Goal: Information Seeking & Learning: Learn about a topic

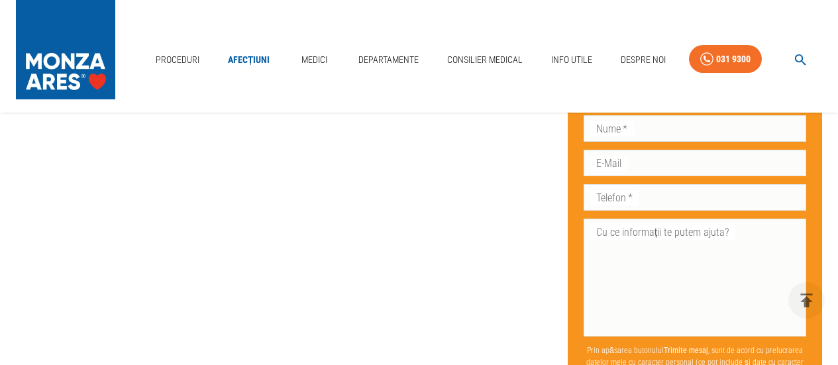
scroll to position [2584, 0]
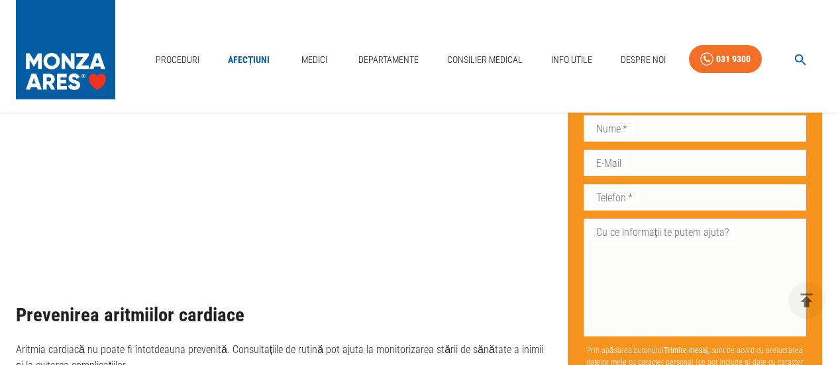
drag, startPoint x: 150, startPoint y: 301, endPoint x: 156, endPoint y: 302, distance: 6.7
click at [150, 305] on h2 "Prevenirea aritmiilor cardiace" at bounding box center [281, 315] width 531 height 21
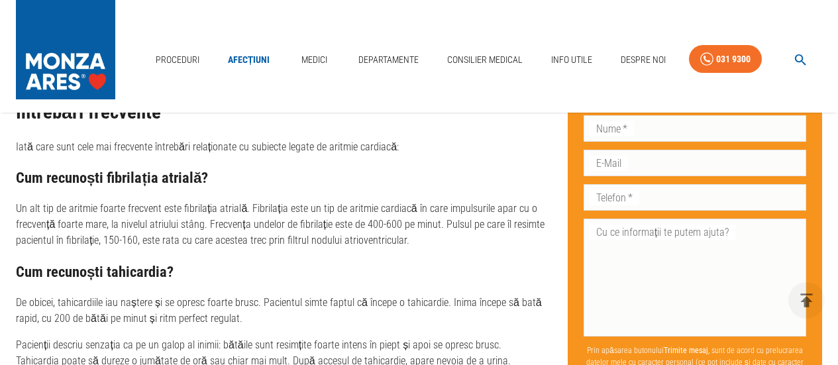
scroll to position [3446, 0]
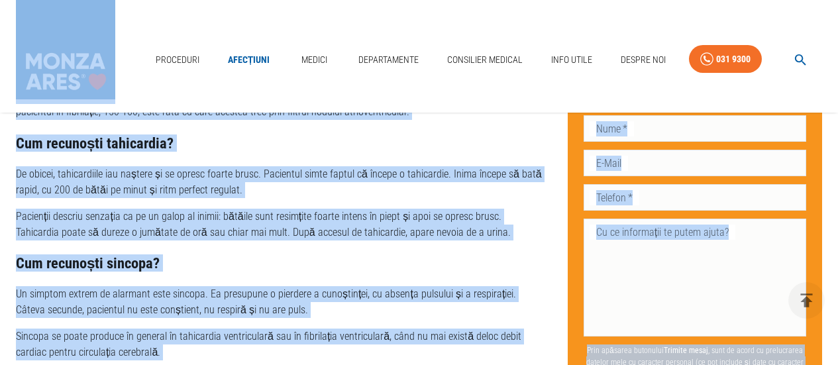
copy body "Loremipsu Dolorsita Consec Adipiscingel Seddoeius Tempori Utla Etdol Magnaa Eni…"
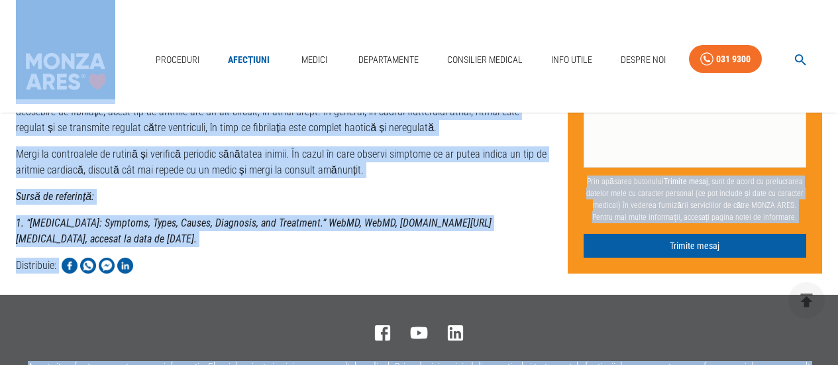
scroll to position [4042, 0]
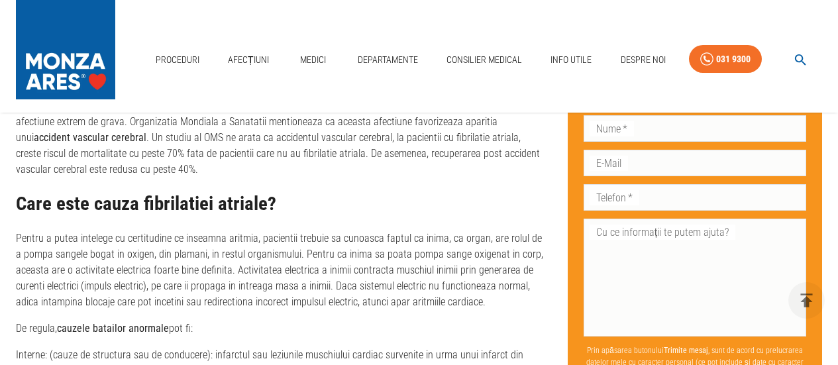
scroll to position [928, 0]
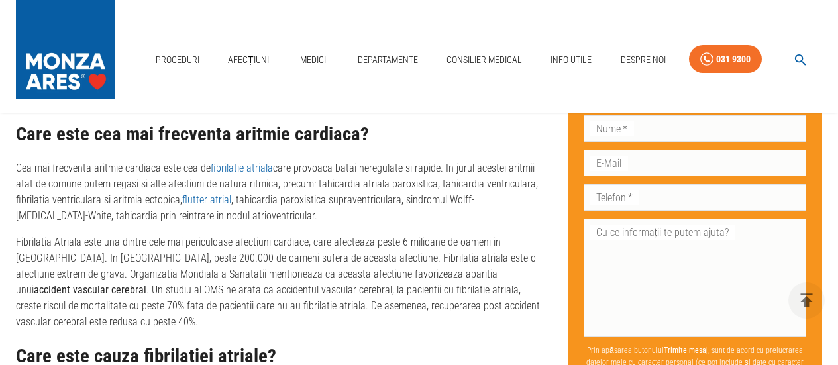
click at [166, 200] on p "Cea mai frecventa aritmie cardiaca este cea de fibrilatie atriala care provoaca…" at bounding box center [281, 192] width 531 height 64
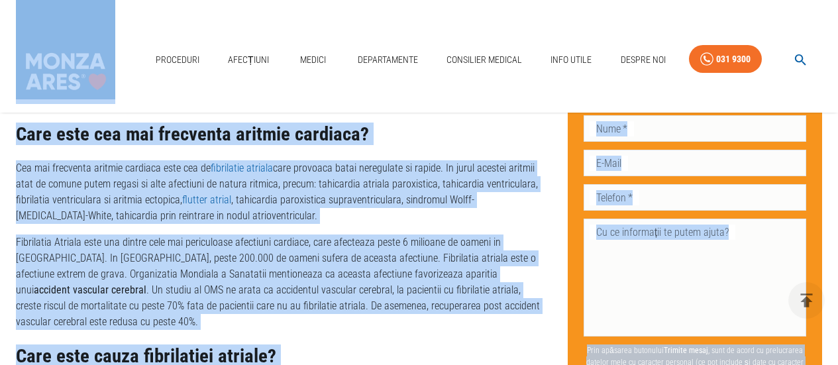
copy body "Proceduri Afecțiuni Medici Departamente Consilier Medical Info Utile Despre Noi…"
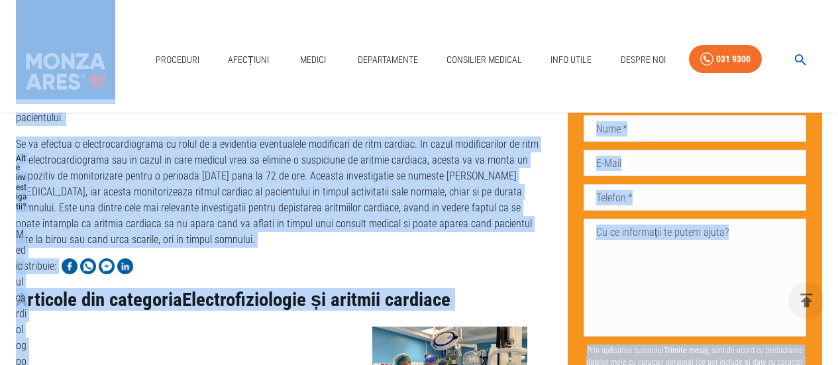
scroll to position [1856, 0]
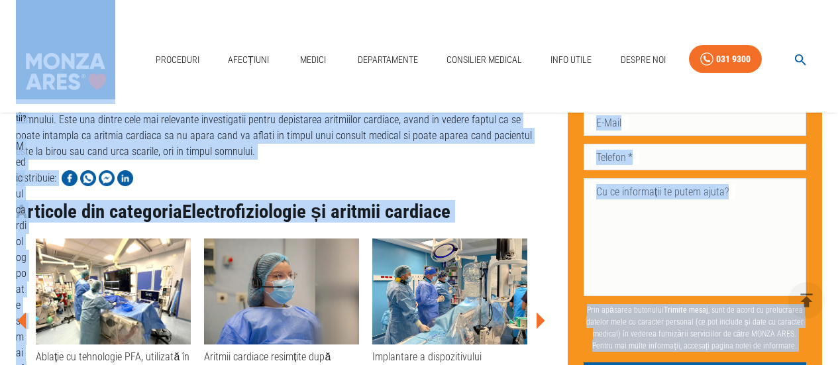
click at [315, 186] on div "Articole din categoria Electrofiziologie și aritmii cardiace" at bounding box center [281, 212] width 531 height 52
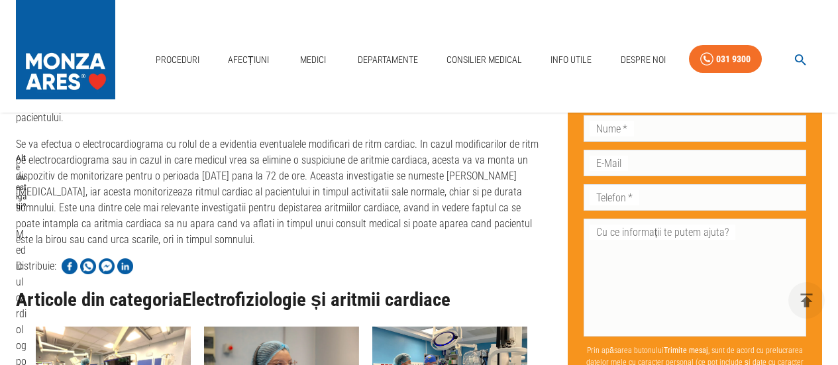
scroll to position [1675, 0]
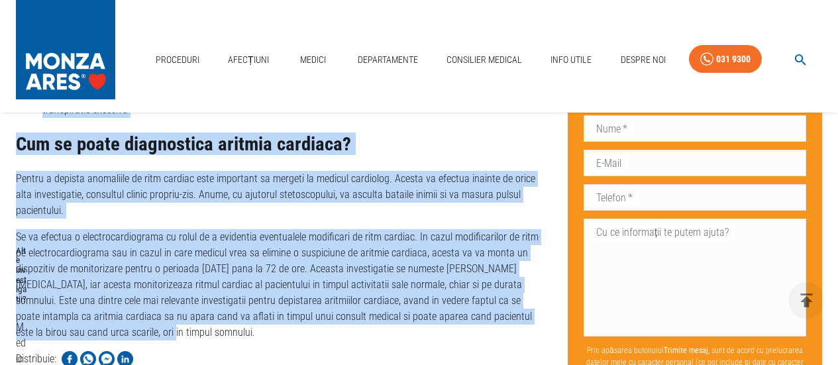
drag, startPoint x: 19, startPoint y: 176, endPoint x: 83, endPoint y: 280, distance: 122.9
copy div "Aritmia cardiaca | Ce trebuie sa stii despre aritmia cardiaca? Articol medical …"
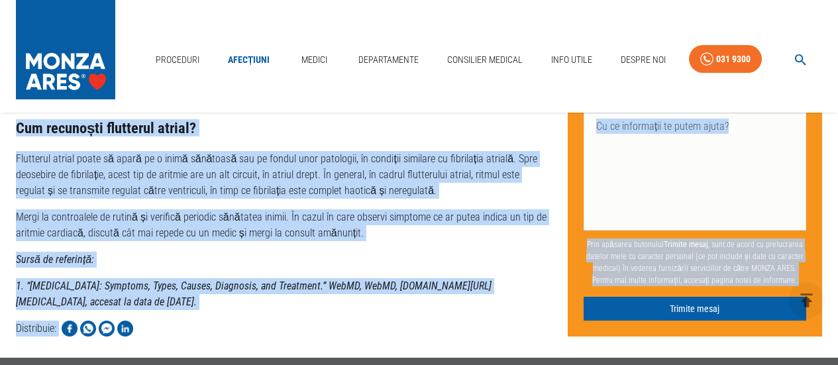
scroll to position [3836, 0]
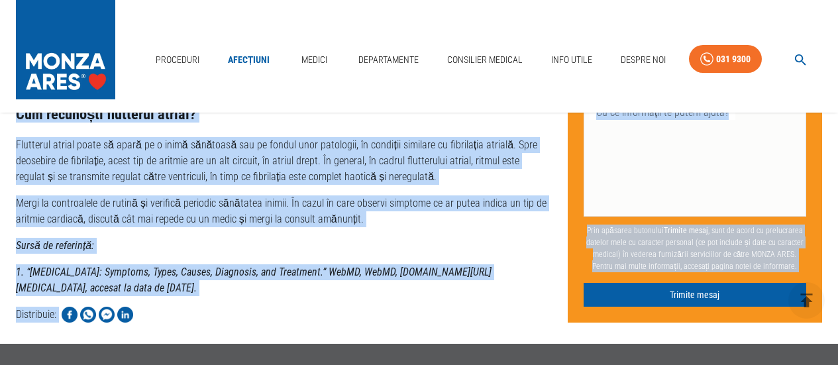
drag, startPoint x: 19, startPoint y: 170, endPoint x: 480, endPoint y: 258, distance: 468.8
copy div "Aritmie cardiaca - cauze, simptome, tratament Publicat: 25 noiembrie 2019 Ultim…"
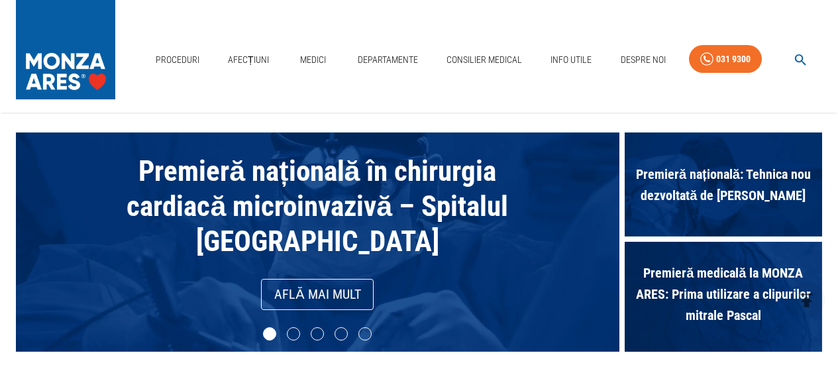
scroll to position [398, 0]
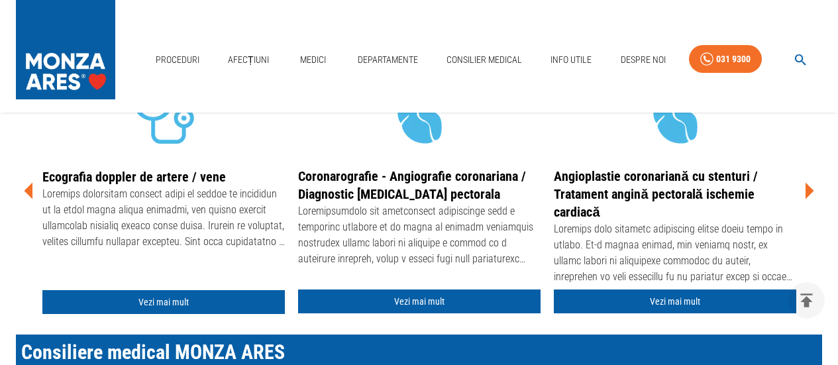
click at [809, 64] on button "button" at bounding box center [801, 60] width 42 height 26
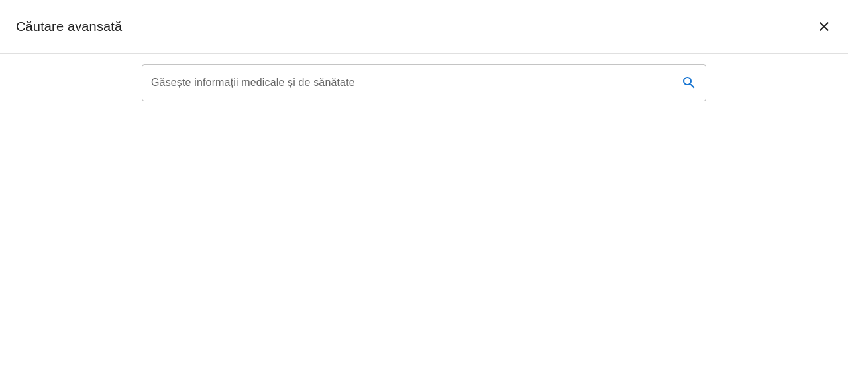
scroll to position [0, 0]
type textarea "ct"
click at [346, 82] on input "Găsește informații medicale și de sănătate" at bounding box center [405, 82] width 526 height 37
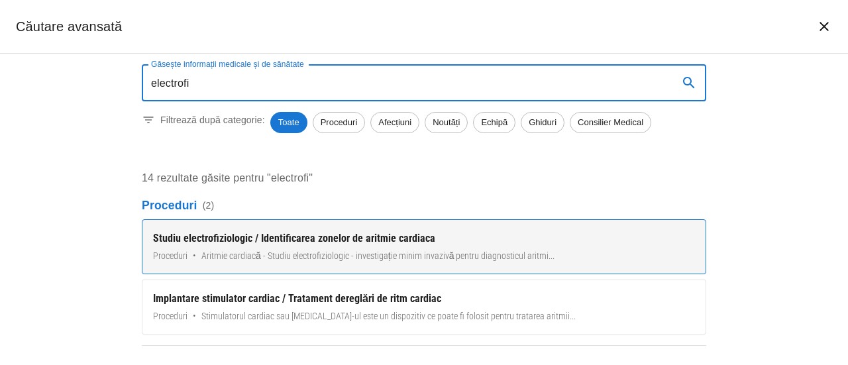
type input "electrofi"
click at [263, 243] on div "Studiu electrofiziologic / Identificarea zonelor de aritmie cardiaca" at bounding box center [424, 239] width 542 height 16
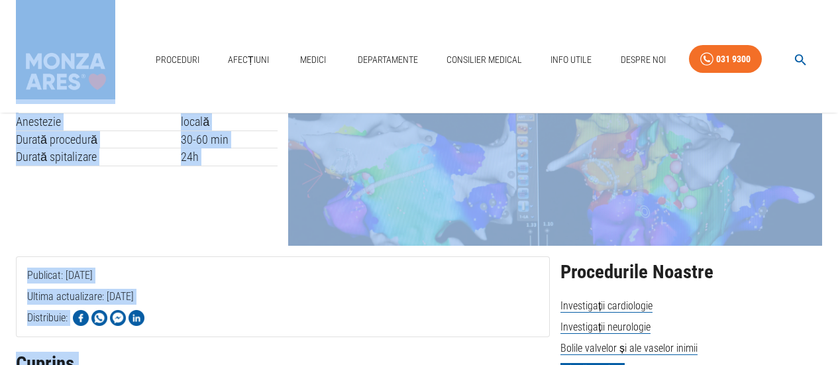
scroll to position [32, 0]
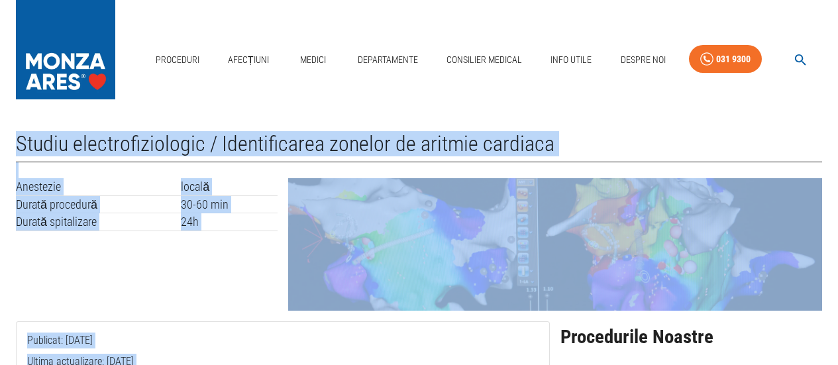
drag, startPoint x: 400, startPoint y: 313, endPoint x: 8, endPoint y: 138, distance: 429.8
copy div "Loremi dolorsitametconse / Adipiscingeli seddoei te incidid utlabore Etdolorem …"
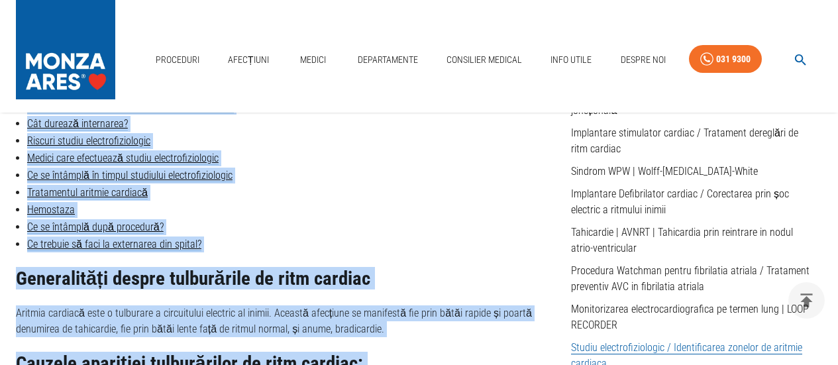
scroll to position [496, 0]
